Goal: Task Accomplishment & Management: Manage account settings

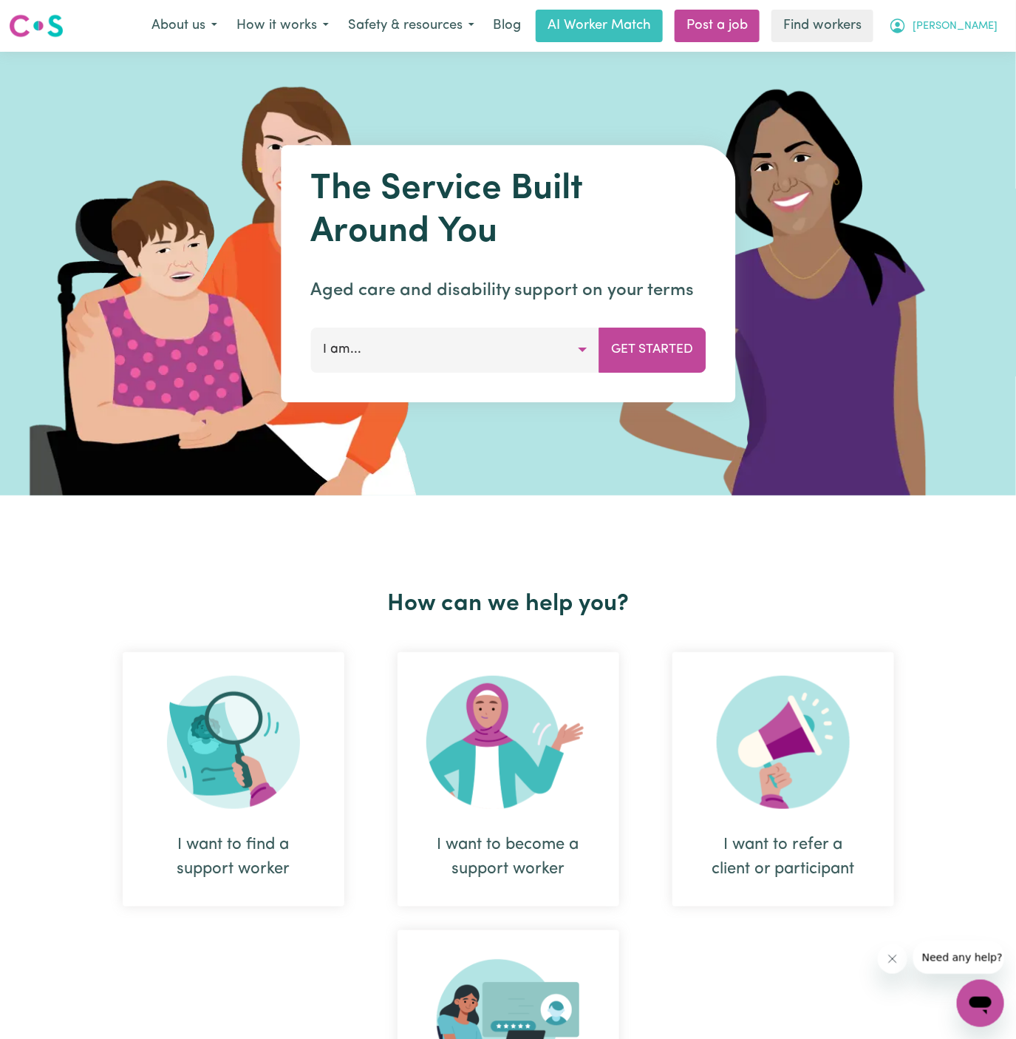
click at [969, 33] on span "[PERSON_NAME]" at bounding box center [955, 26] width 85 height 16
click at [969, 92] on link "Logout" at bounding box center [948, 85] width 117 height 28
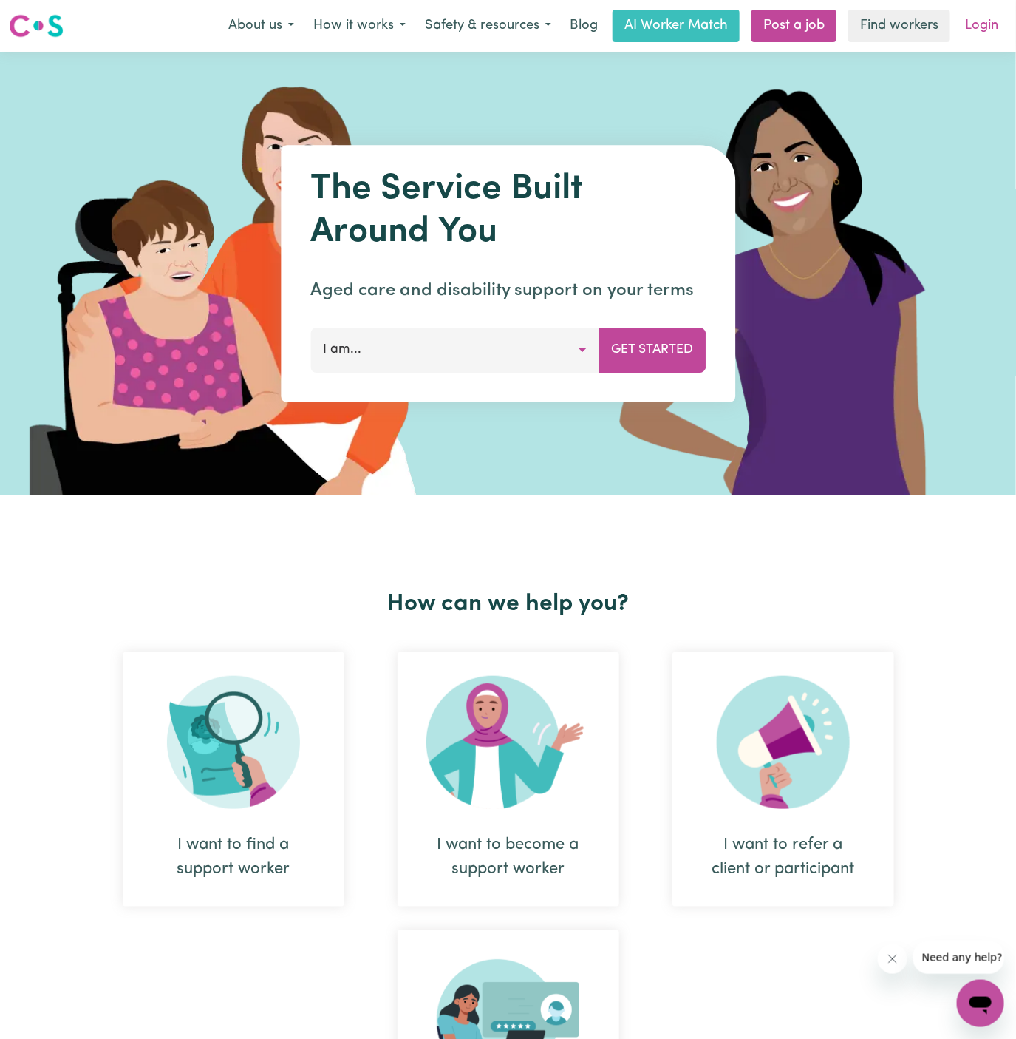
click at [982, 36] on link "Login" at bounding box center [981, 26] width 51 height 33
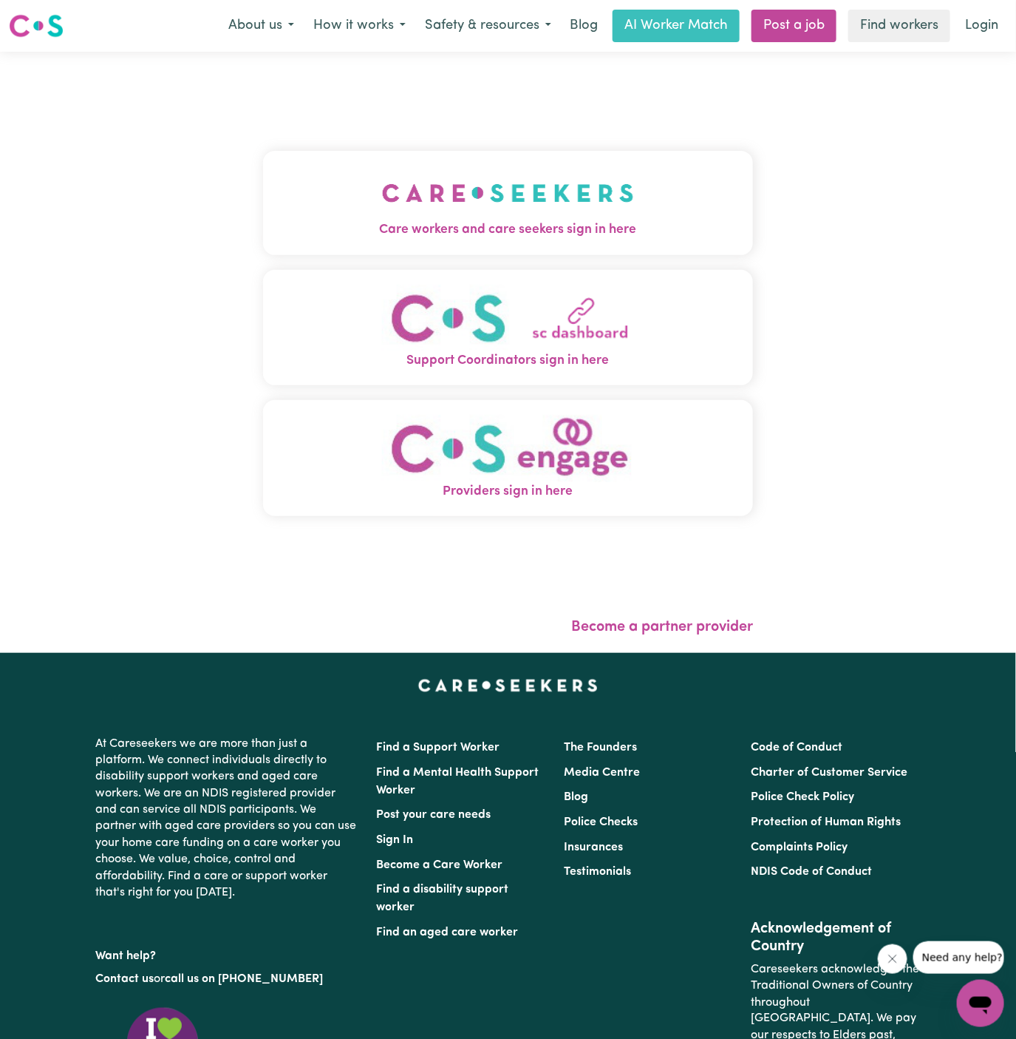
click at [524, 192] on img "Care workers and care seekers sign in here" at bounding box center [508, 193] width 252 height 55
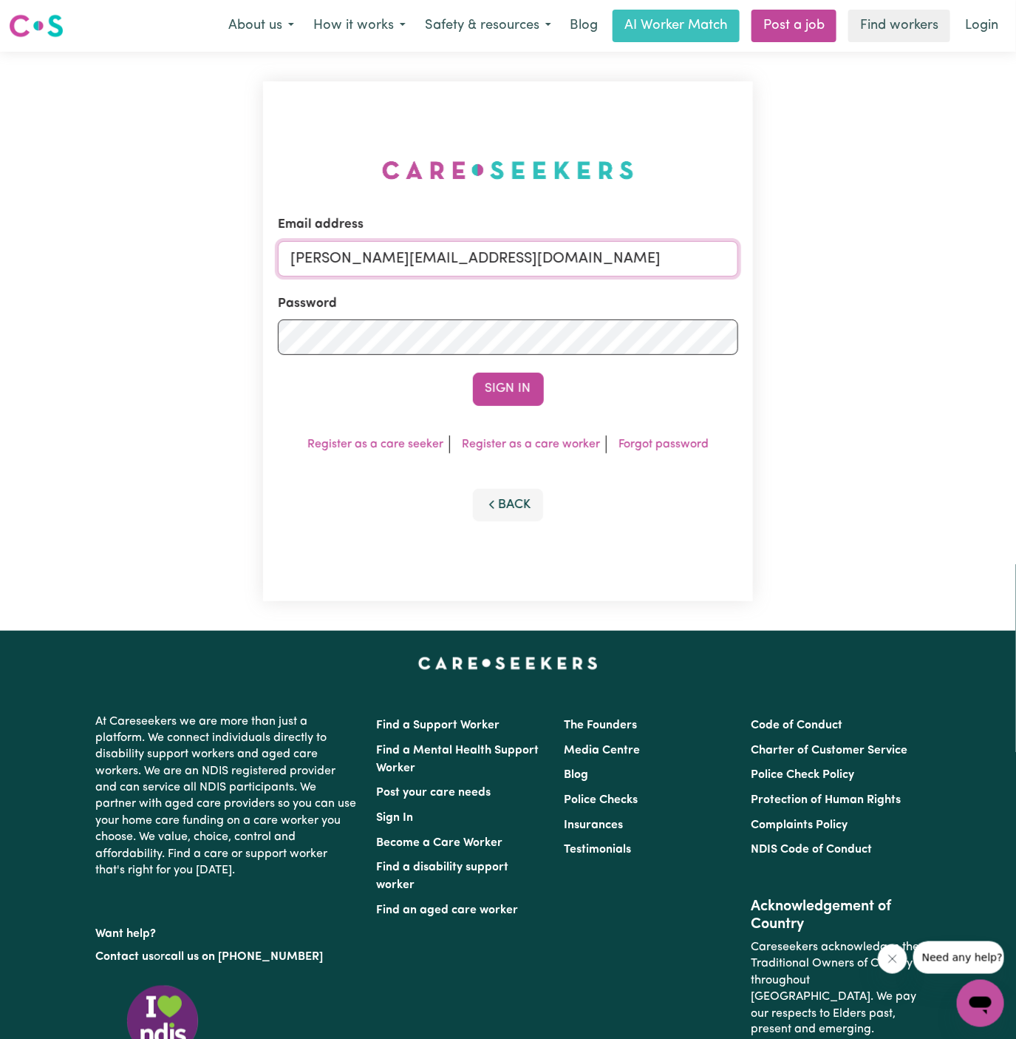
click at [607, 267] on input "[PERSON_NAME][EMAIL_ADDRESS][DOMAIN_NAME]" at bounding box center [508, 258] width 461 height 35
drag, startPoint x: 364, startPoint y: 266, endPoint x: 656, endPoint y: 282, distance: 291.6
click at [656, 282] on form "Email address [EMAIL_ADDRESS][DOMAIN_NAME] Password Sign In" at bounding box center [508, 310] width 461 height 190
type input "[EMAIL_ADDRESS][DOMAIN_NAME]"
click at [526, 390] on button "Sign In" at bounding box center [508, 389] width 71 height 33
